Goal: Complete application form

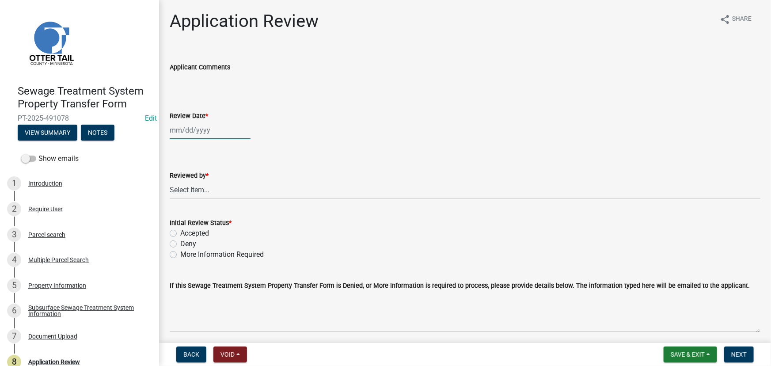
click at [207, 127] on div at bounding box center [210, 130] width 81 height 18
select select "10"
select select "2025"
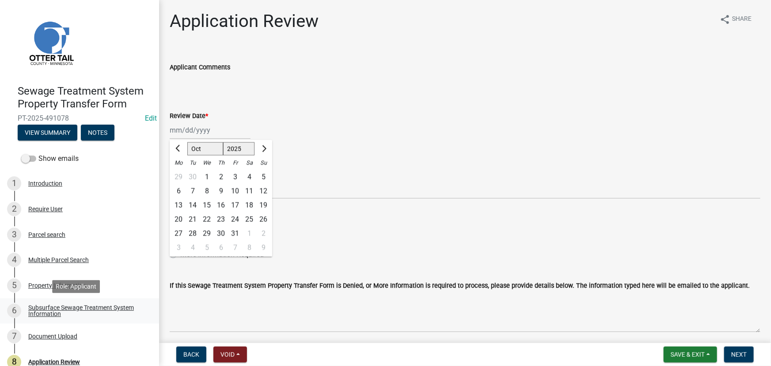
click at [82, 314] on div "Subsurface Sewage Treatment System Information" at bounding box center [86, 311] width 117 height 12
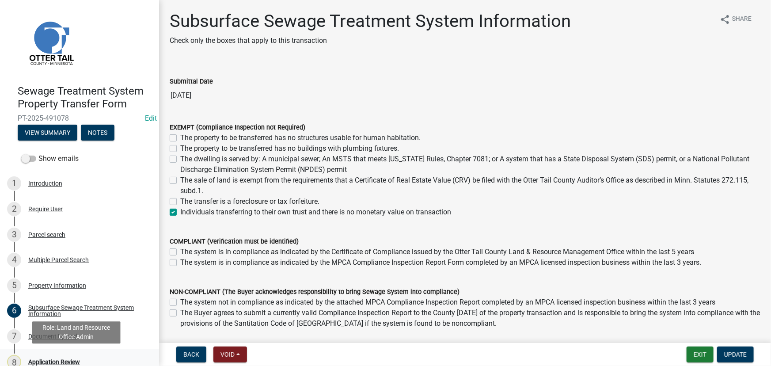
click at [62, 362] on div "Application Review" at bounding box center [54, 362] width 52 height 6
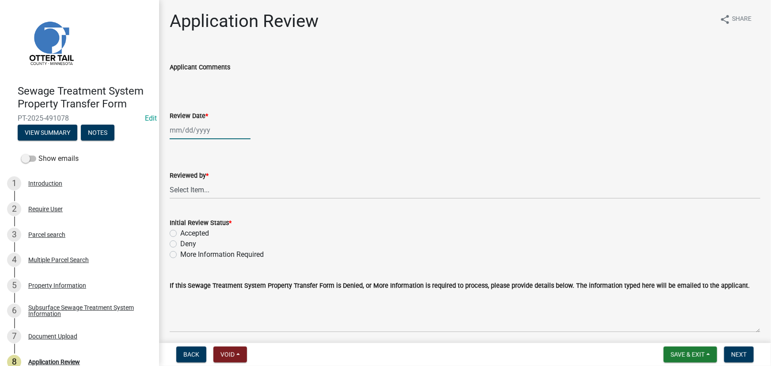
click at [213, 130] on div at bounding box center [210, 130] width 81 height 18
select select "10"
select select "2025"
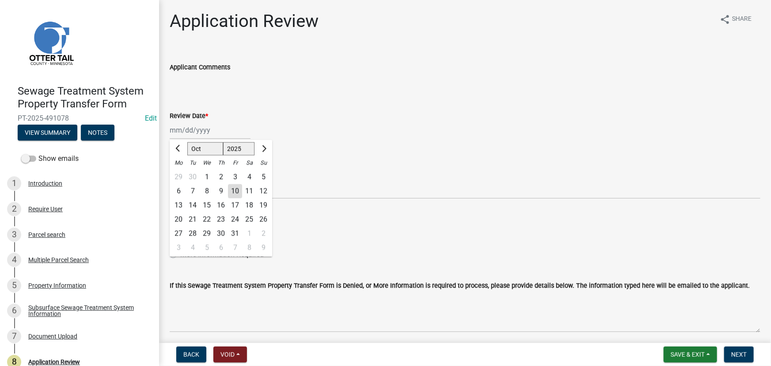
click at [238, 196] on div "10" at bounding box center [235, 191] width 14 height 14
type input "[DATE]"
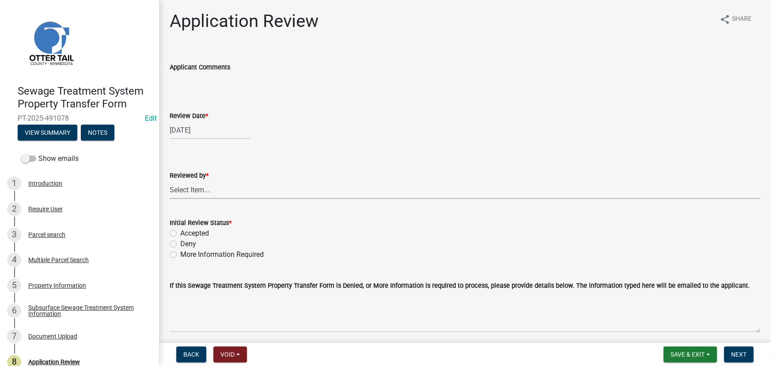
click at [228, 194] on select "Select Item... [PERSON_NAME] [PERSON_NAME] [PERSON_NAME] [PERSON_NAME] [PERSON_…" at bounding box center [465, 190] width 591 height 18
click at [170, 181] on select "Select Item... [PERSON_NAME] [PERSON_NAME] [PERSON_NAME] [PERSON_NAME] [PERSON_…" at bounding box center [465, 190] width 591 height 18
select select "190fd4c8-42ef-492b-a4a0-a0213555944c"
click at [202, 228] on label "Accepted" at bounding box center [194, 233] width 29 height 11
click at [191, 231] on label "Accepted" at bounding box center [194, 233] width 29 height 11
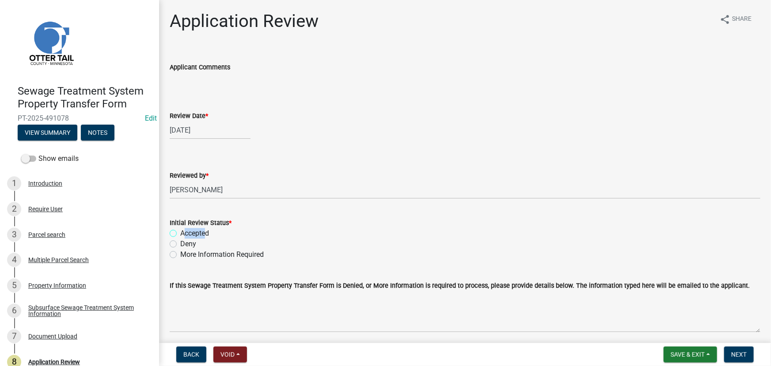
click at [186, 231] on input "Accepted" at bounding box center [183, 231] width 6 height 6
radio input "true"
click at [739, 351] on span "Next" at bounding box center [738, 354] width 15 height 7
